Goal: Information Seeking & Learning: Learn about a topic

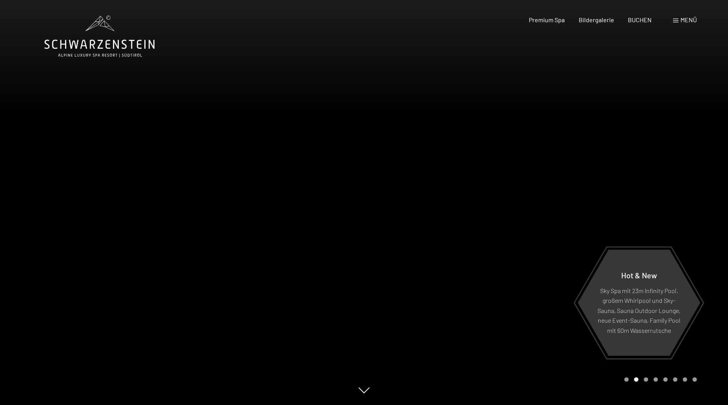
click at [675, 213] on div at bounding box center [546, 202] width 364 height 405
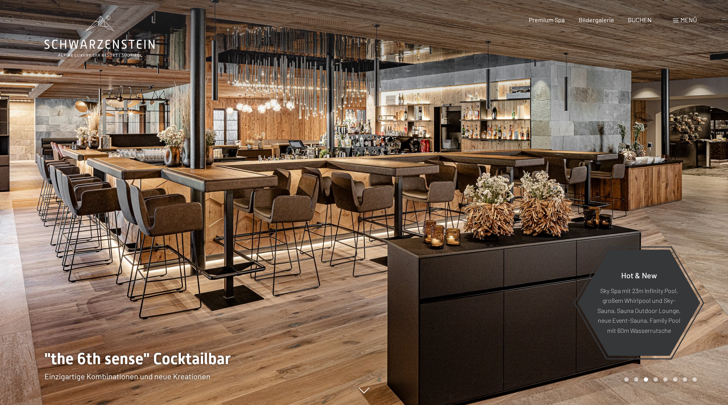
click at [675, 213] on div at bounding box center [546, 202] width 364 height 405
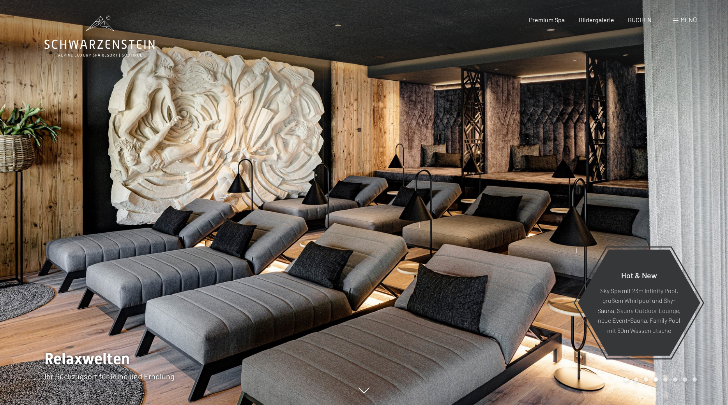
click at [675, 213] on div at bounding box center [546, 202] width 364 height 405
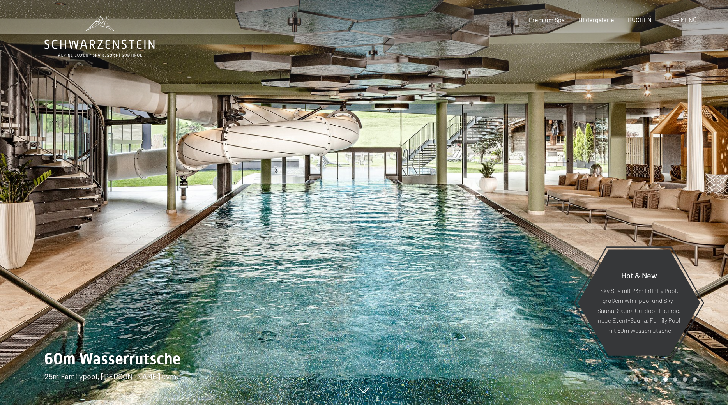
click at [675, 213] on div at bounding box center [546, 202] width 364 height 405
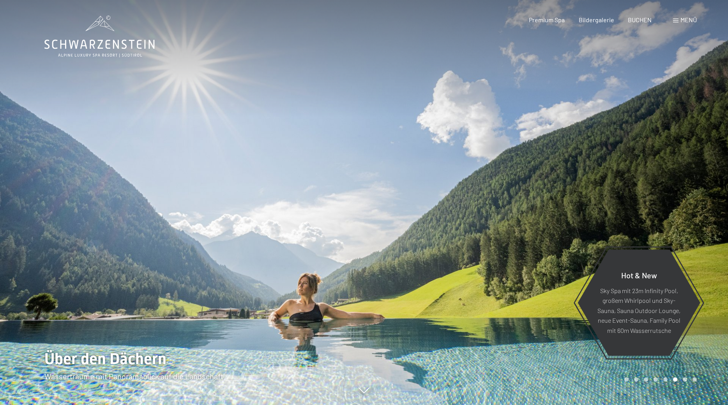
click at [675, 213] on div at bounding box center [546, 202] width 364 height 405
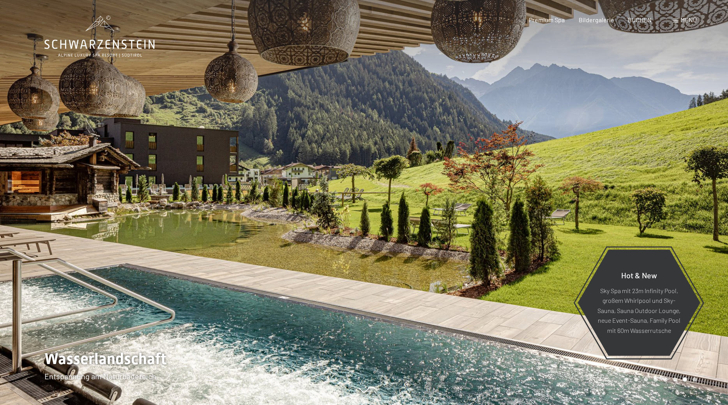
click at [675, 213] on div at bounding box center [546, 202] width 364 height 405
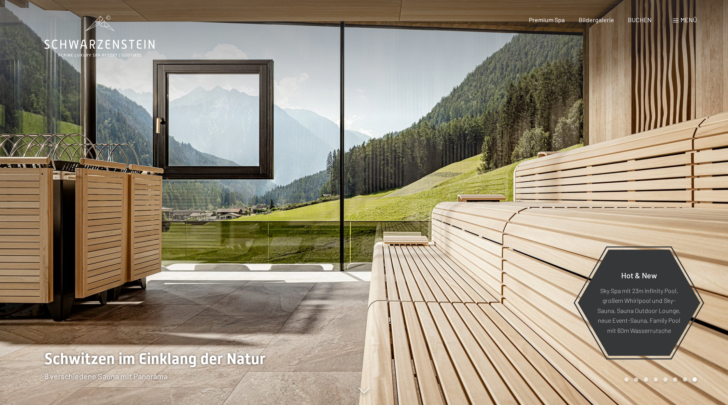
click at [675, 213] on div at bounding box center [546, 202] width 364 height 405
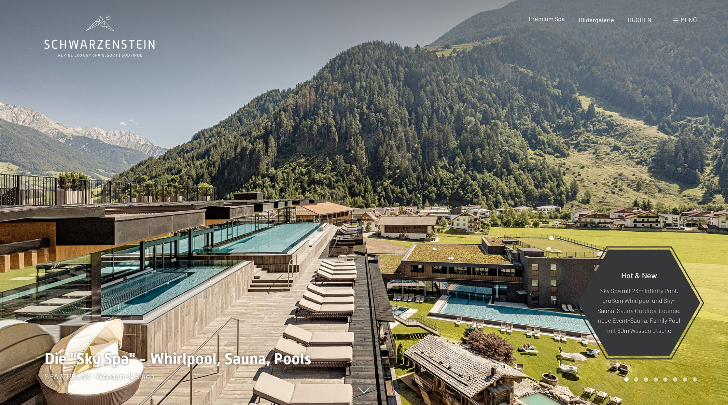
click at [557, 18] on span "Premium Spa" at bounding box center [547, 18] width 36 height 7
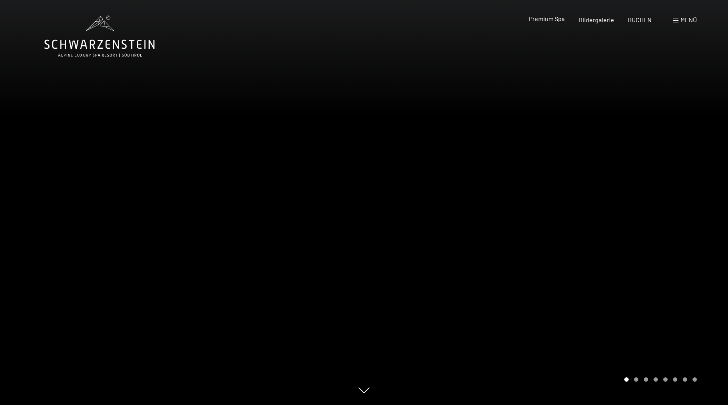
click at [543, 20] on span "Premium Spa" at bounding box center [547, 18] width 36 height 7
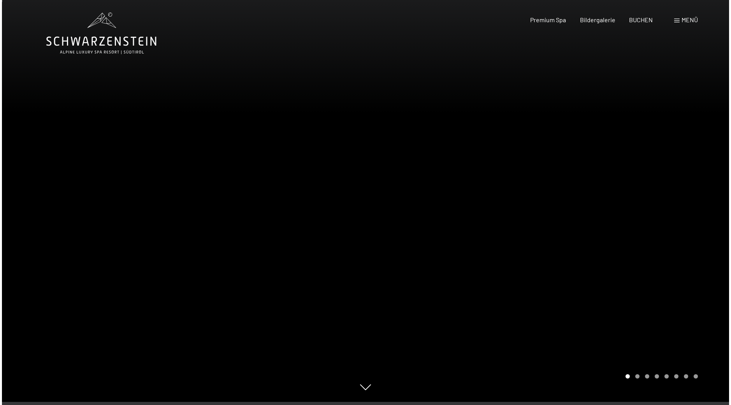
scroll to position [3, 0]
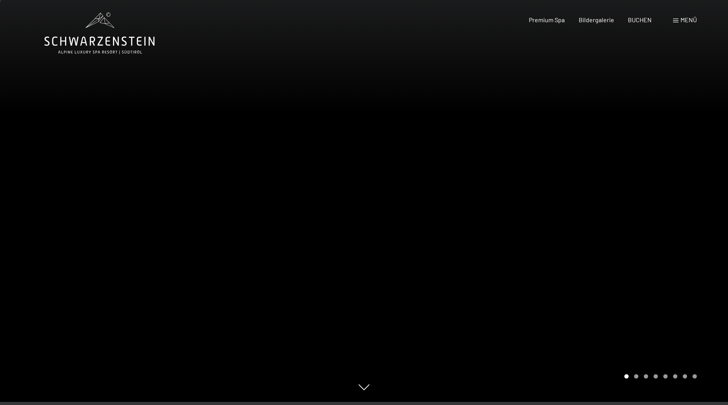
click at [696, 23] on div "Buchen Anfragen Premium Spa Bildergalerie BUCHEN Menü DE IT EN Gutschein Bilder…" at bounding box center [598, 20] width 195 height 9
click at [675, 21] on span at bounding box center [675, 21] width 5 height 4
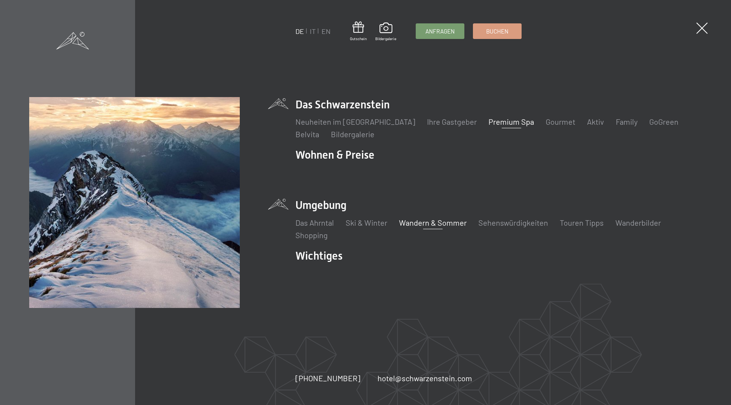
click at [412, 223] on link "Wandern & Sommer" at bounding box center [433, 222] width 68 height 9
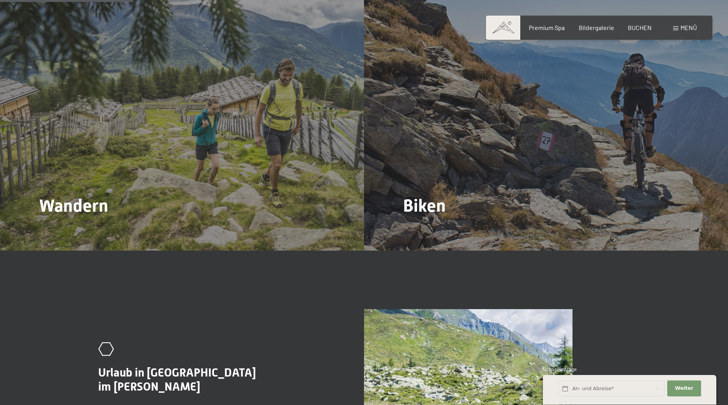
scroll to position [825, 0]
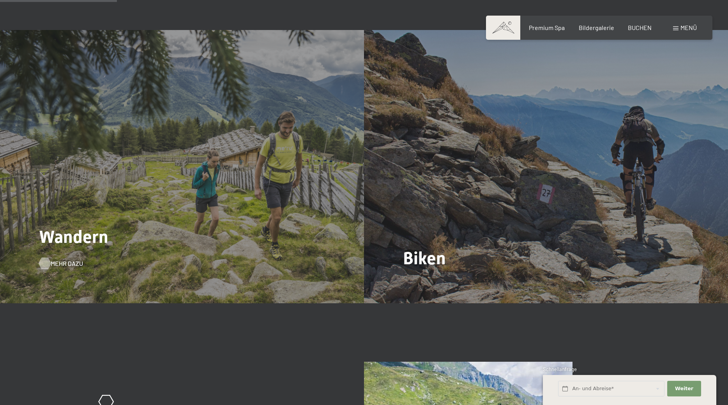
click at [57, 259] on span "Mehr dazu" at bounding box center [67, 263] width 32 height 9
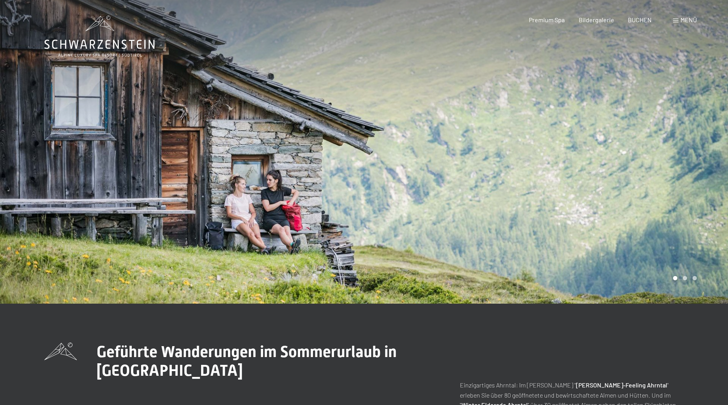
click at [680, 20] on span "Menü" at bounding box center [688, 19] width 16 height 7
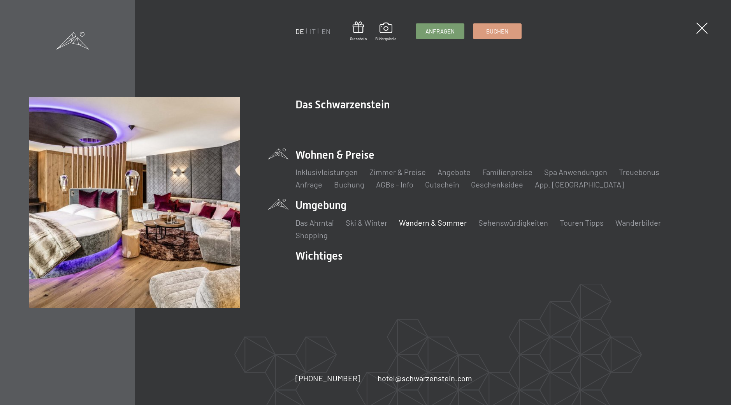
click at [339, 156] on li "Wohnen & Preise Inklusivleistungen Zimmer & Preise Liste Angebote Liste Familie…" at bounding box center [499, 168] width 407 height 42
click at [393, 169] on link "Zimmer & Preise" at bounding box center [398, 171] width 56 height 9
click at [396, 173] on link "Zimmer & Preise" at bounding box center [398, 171] width 56 height 9
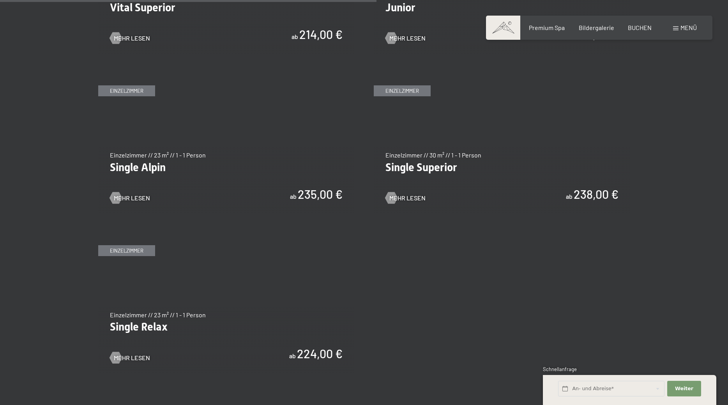
scroll to position [1260, 0]
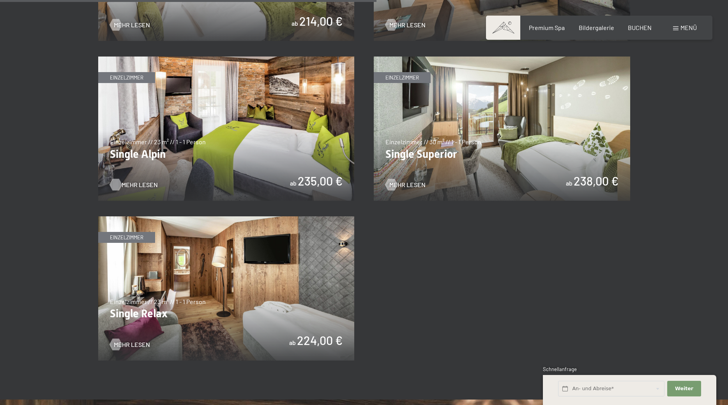
click at [136, 180] on span "Mehr Lesen" at bounding box center [140, 184] width 36 height 9
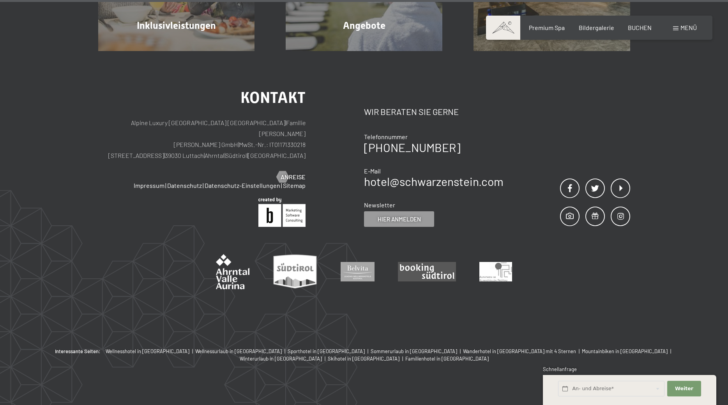
scroll to position [2470, 0]
